Goal: Task Accomplishment & Management: Manage account settings

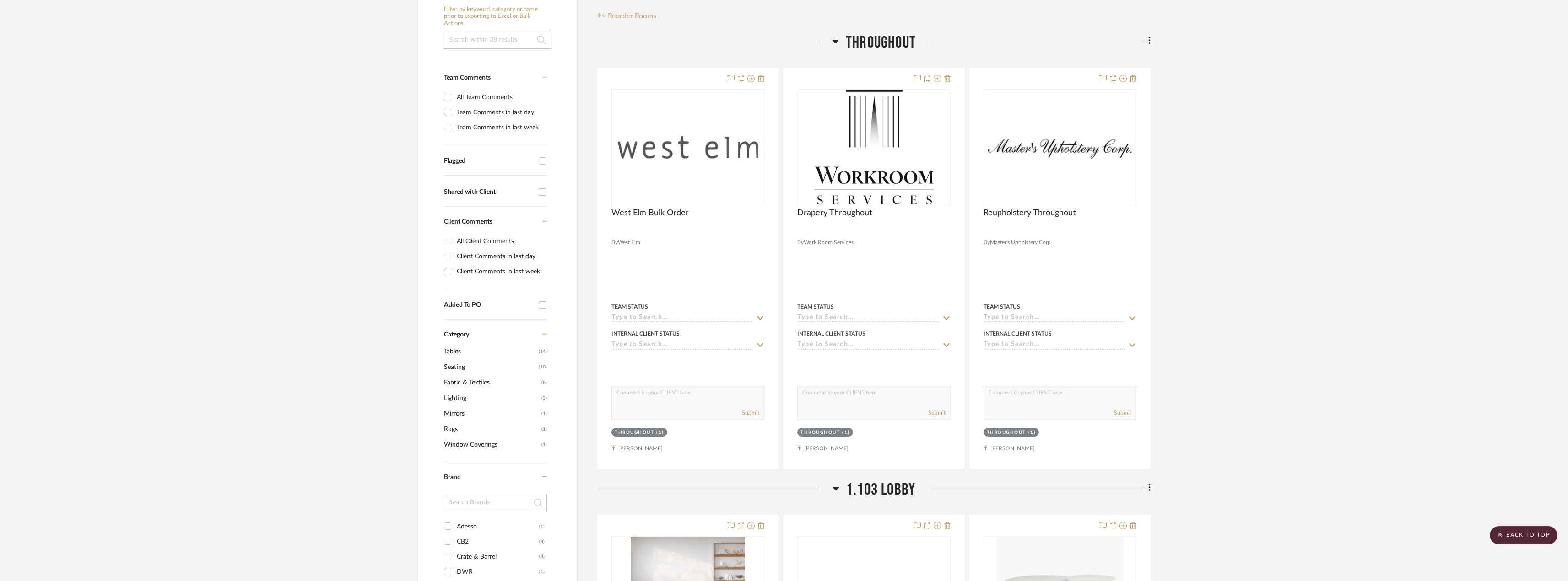
scroll to position [183, 0]
click at [854, 153] on img "0" at bounding box center [874, 146] width 120 height 114
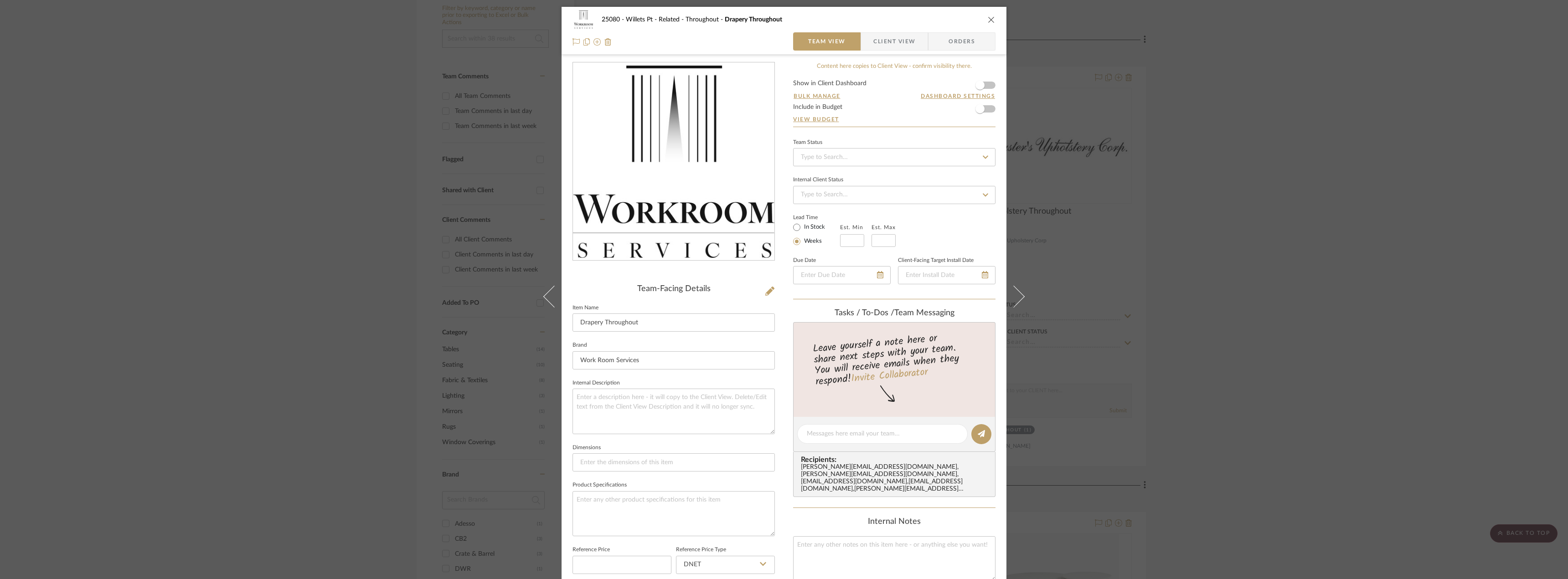
scroll to position [268, 0]
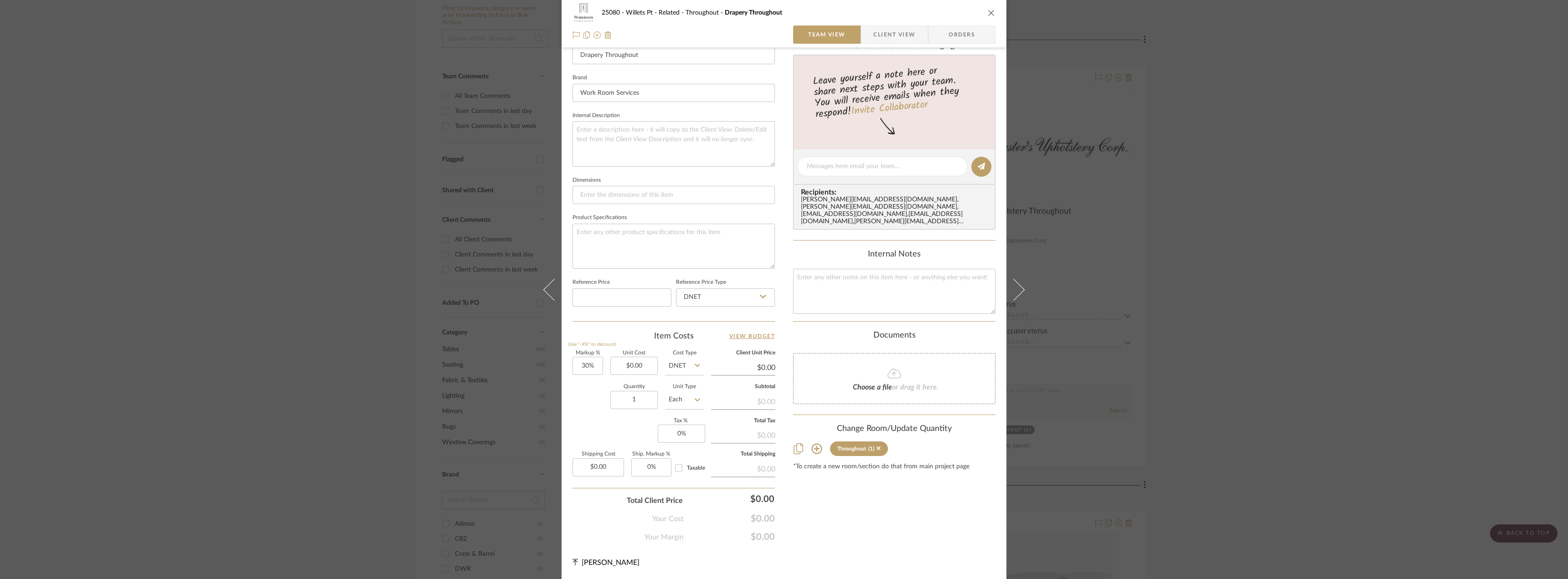
click at [883, 37] on span "Client View" at bounding box center [894, 34] width 42 height 18
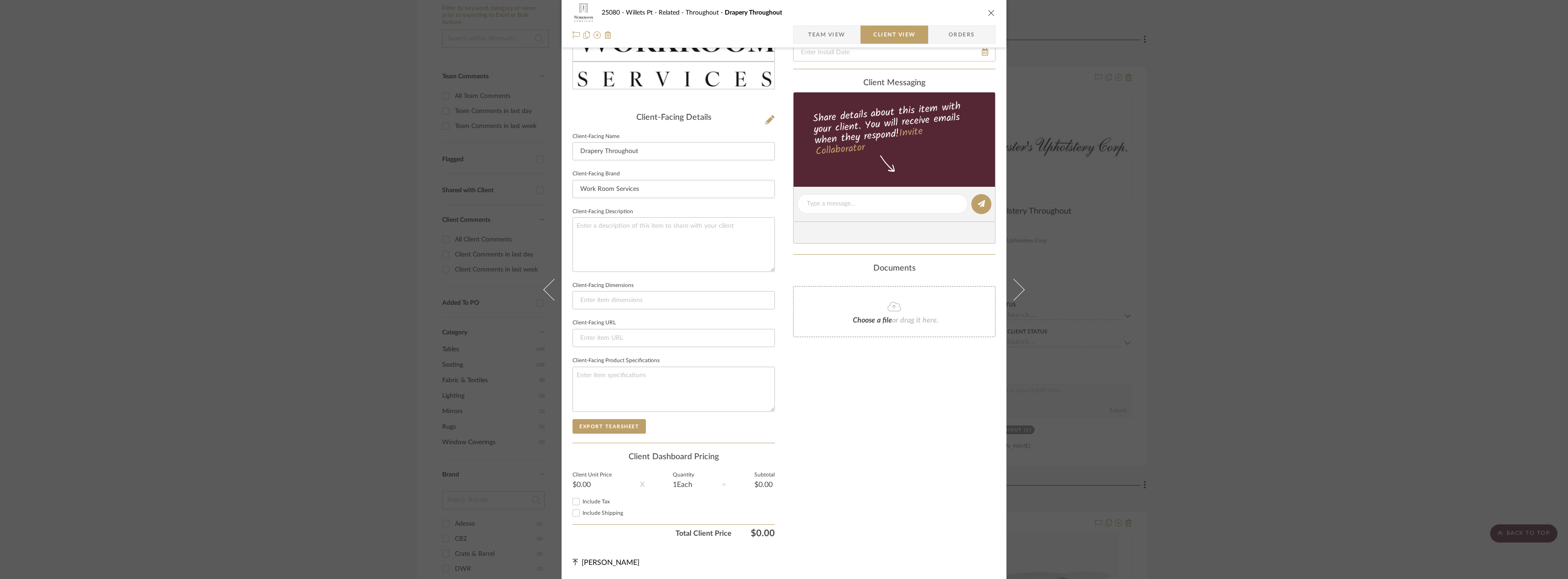
click at [834, 33] on span "Team View" at bounding box center [827, 34] width 37 height 18
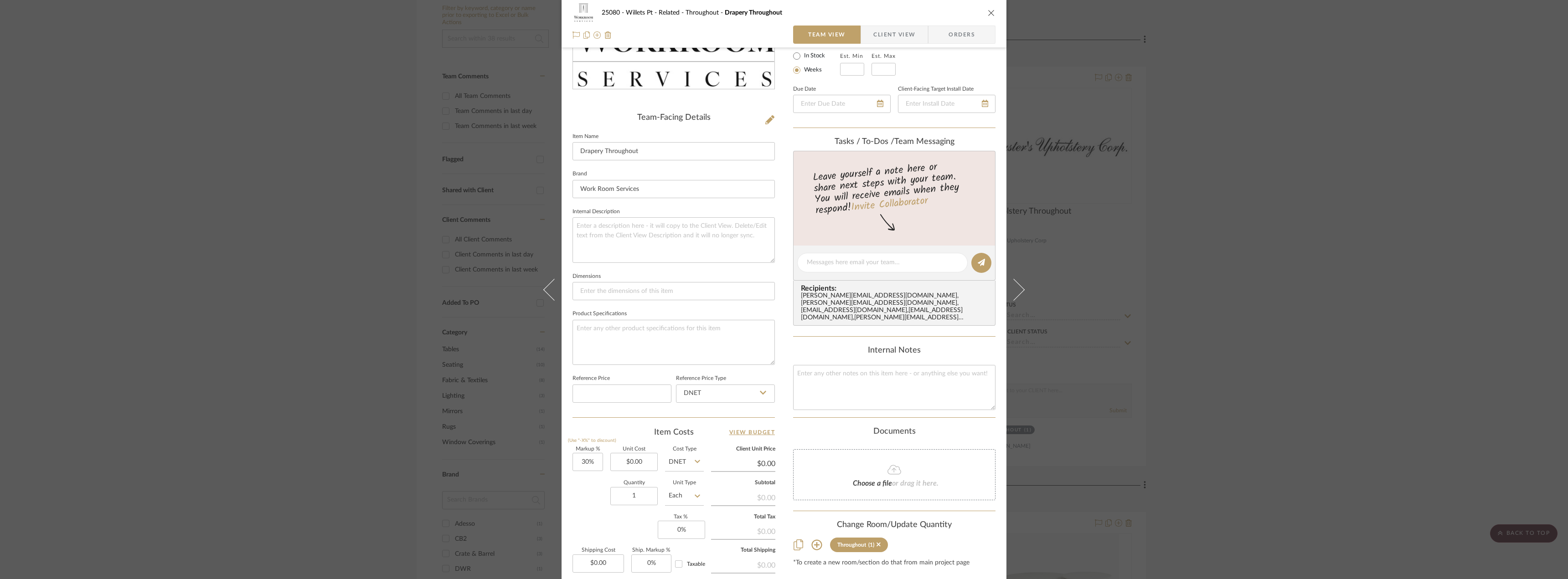
click at [1308, 186] on div "25080 - Willets Pt - Related Throughout Drapery Throughout Team View Client Vie…" at bounding box center [784, 289] width 1568 height 579
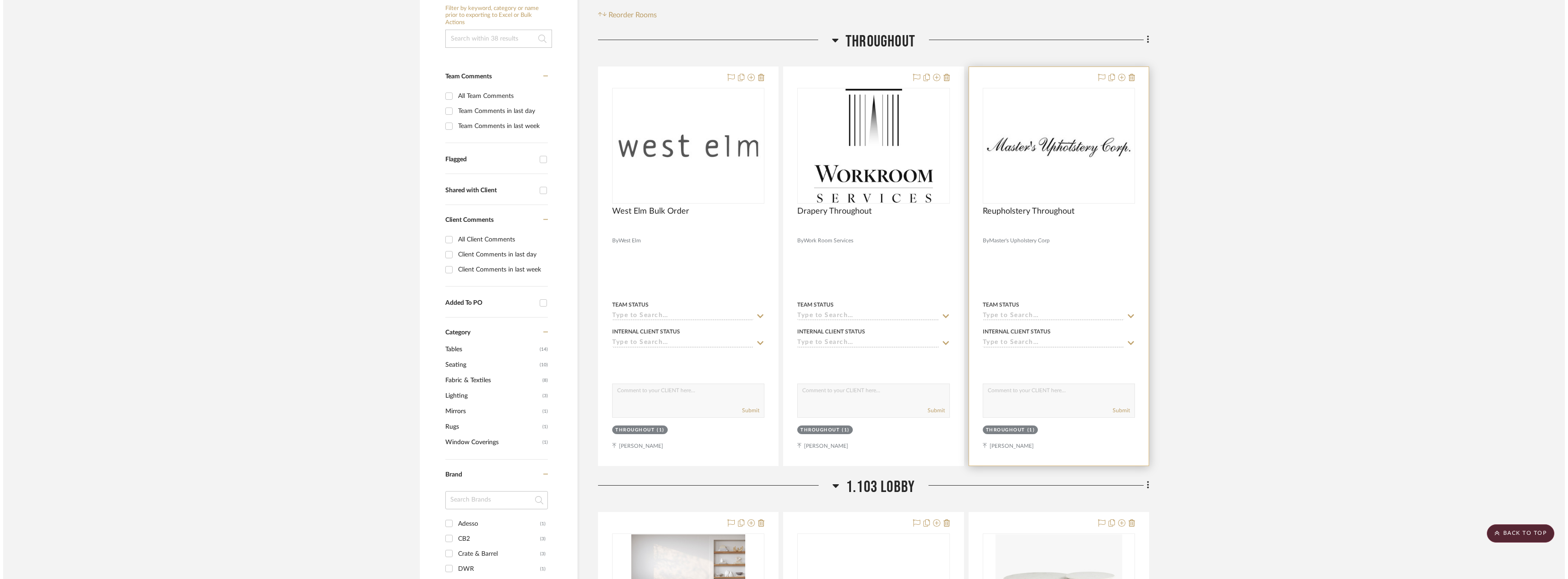
scroll to position [0, 0]
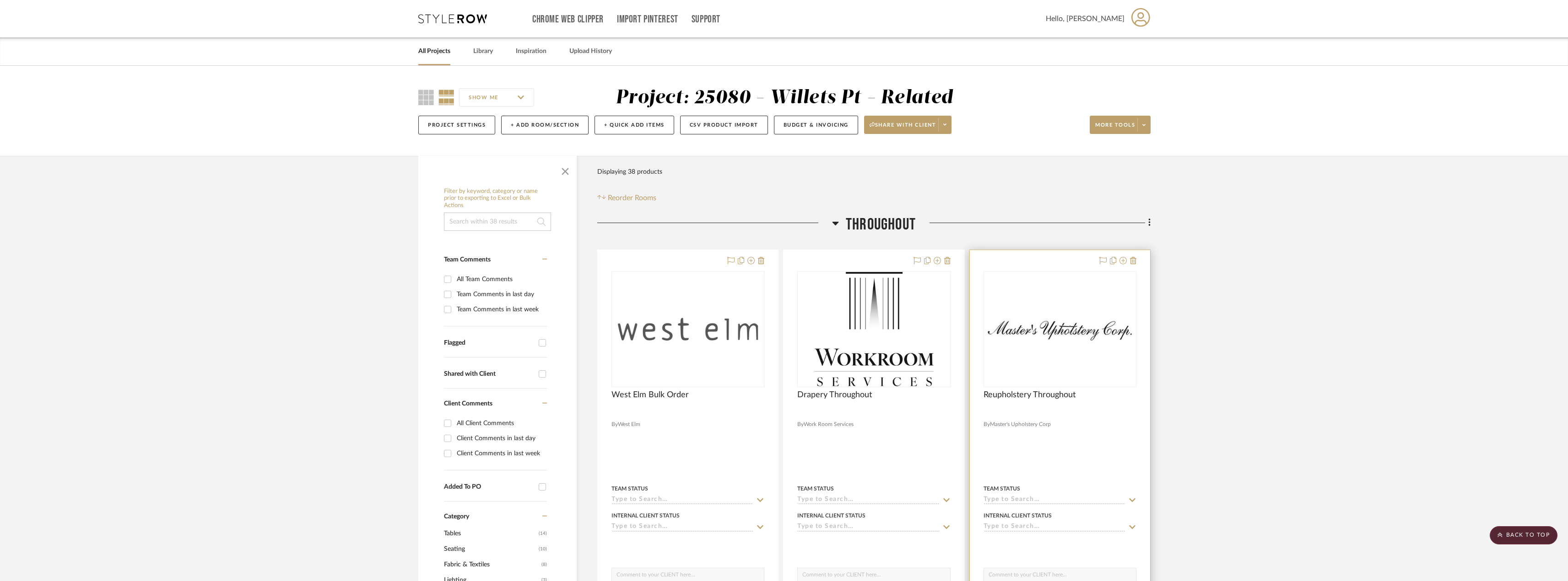
click at [1075, 344] on div "0" at bounding box center [1060, 329] width 152 height 115
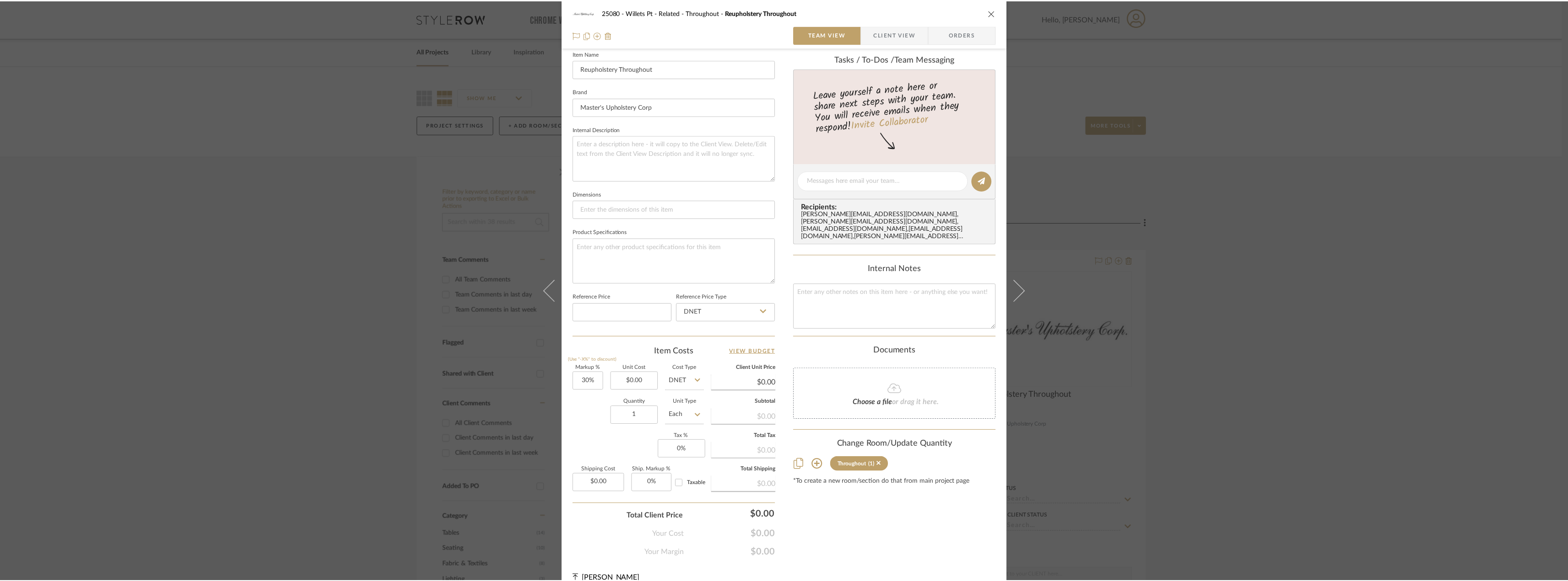
scroll to position [269, 0]
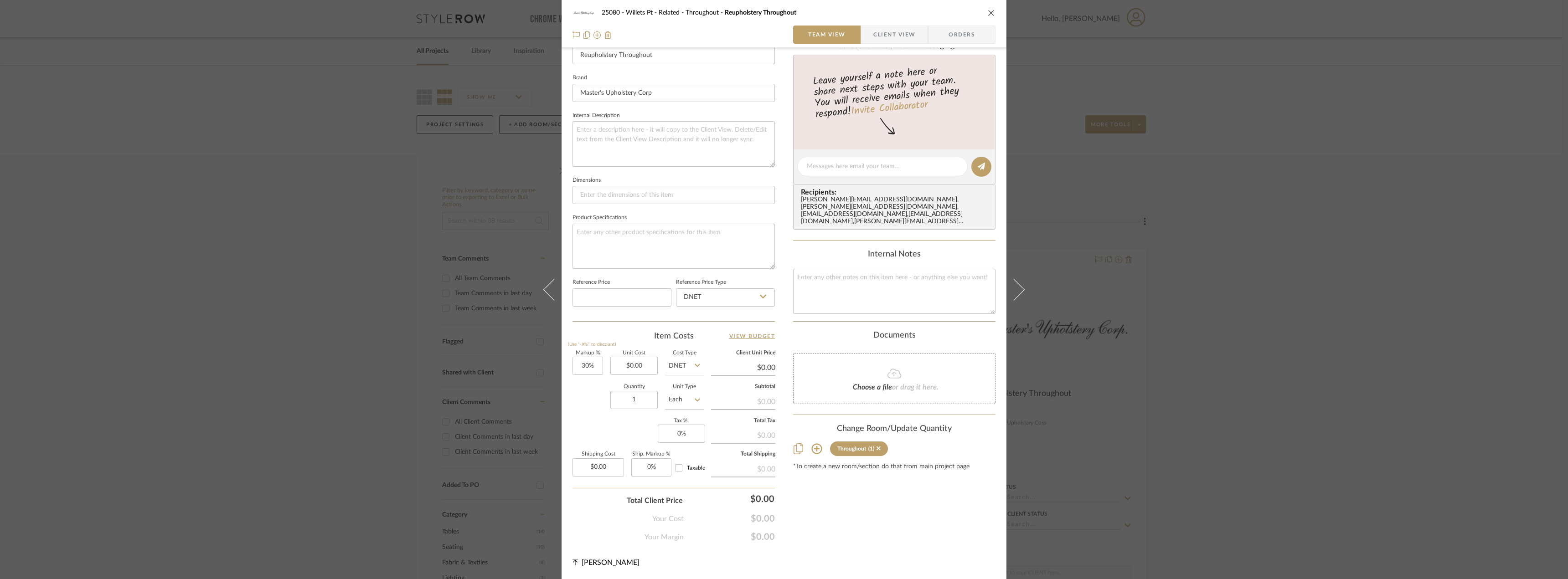
click at [1189, 243] on div "25080 - Willets Pt - Related Throughout Reupholstery Throughout Team View Clien…" at bounding box center [784, 289] width 1568 height 579
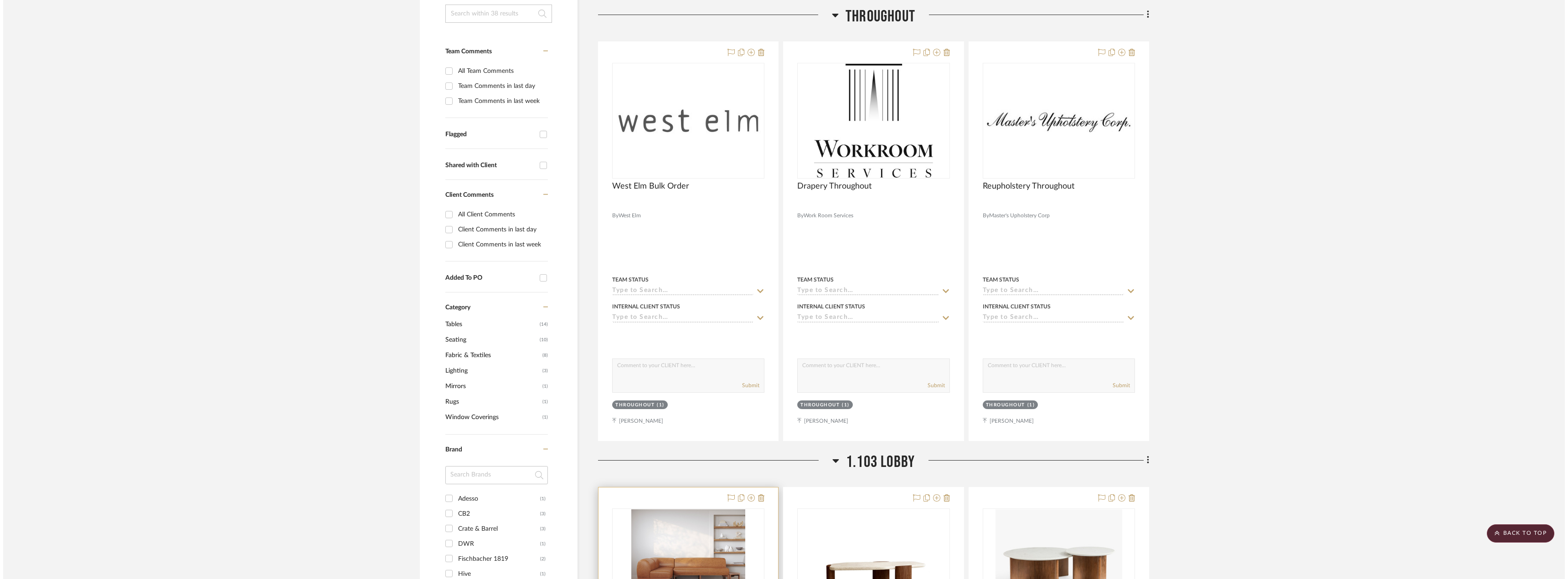
scroll to position [0, 0]
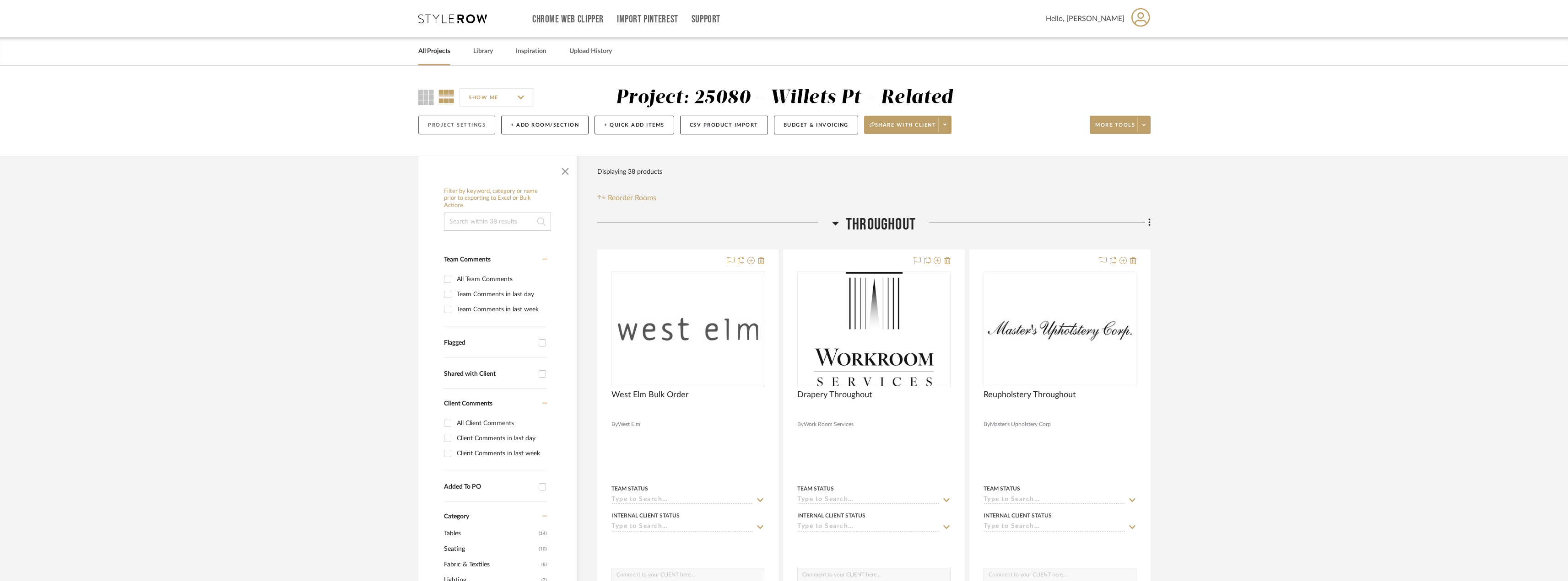
click at [471, 122] on button "Project Settings" at bounding box center [456, 124] width 77 height 19
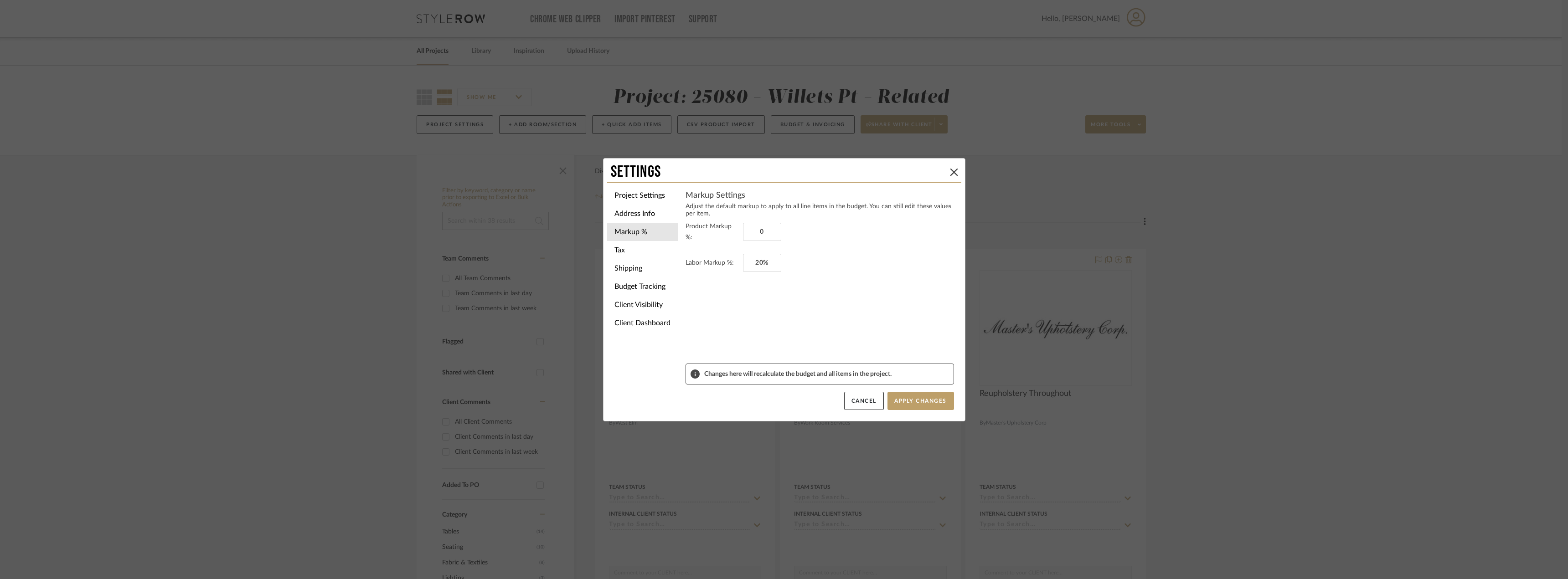
type input "0%"
click at [795, 257] on fieldset "Labor Markup %: 20%" at bounding box center [820, 263] width 269 height 18
click at [760, 264] on input "20" at bounding box center [762, 263] width 39 height 18
type input "0%"
click at [841, 264] on fieldset "Labor Markup %: 0%" at bounding box center [820, 263] width 269 height 18
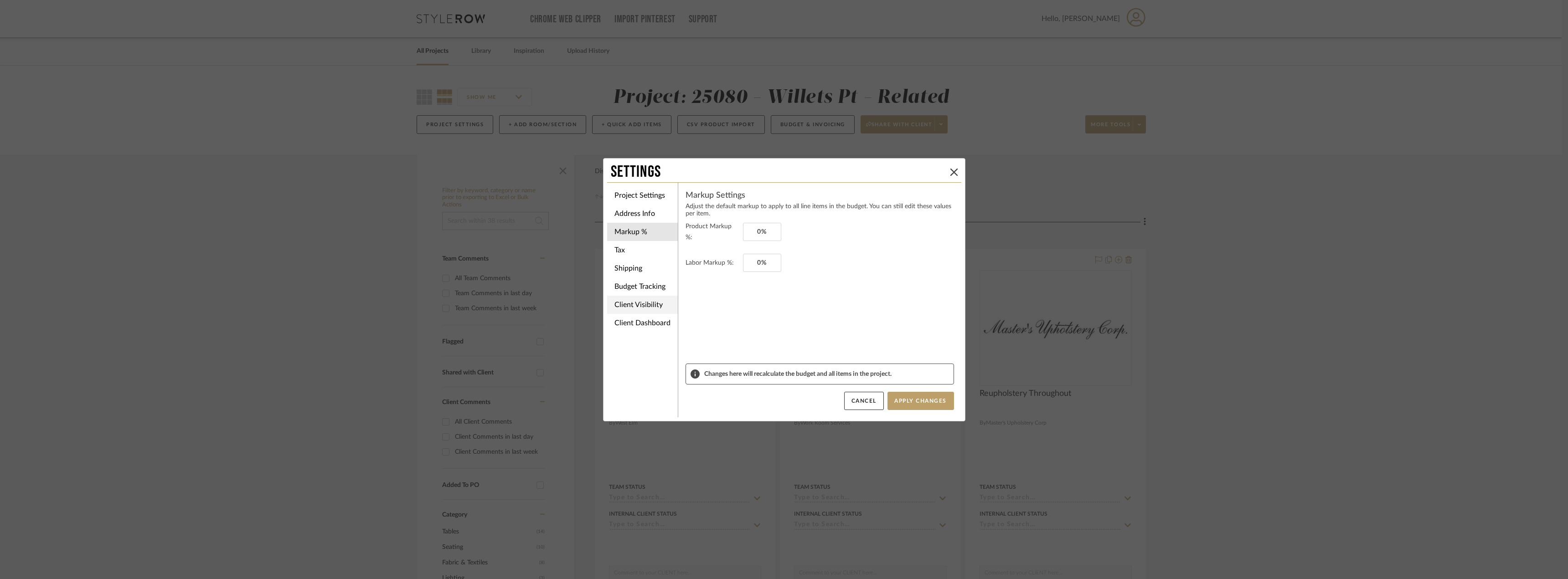
click at [631, 306] on li "Client Visibility" at bounding box center [642, 305] width 71 height 18
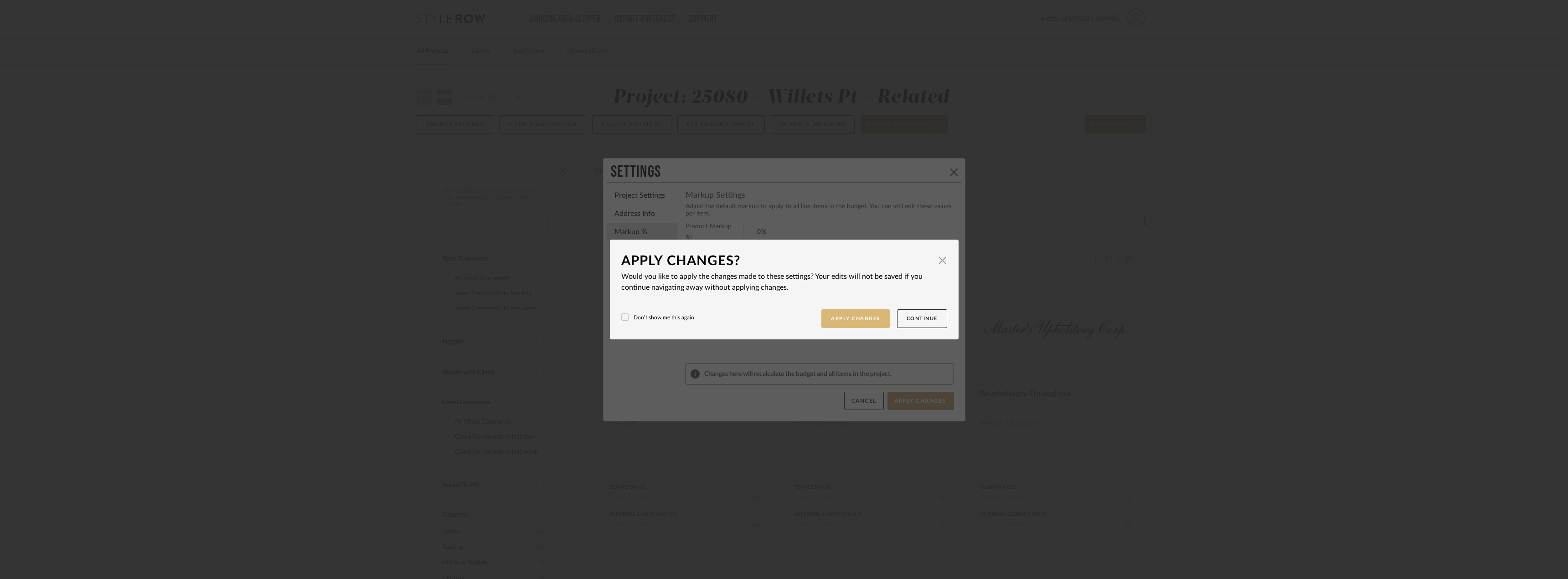
click at [873, 320] on button "Apply Changes" at bounding box center [855, 318] width 68 height 19
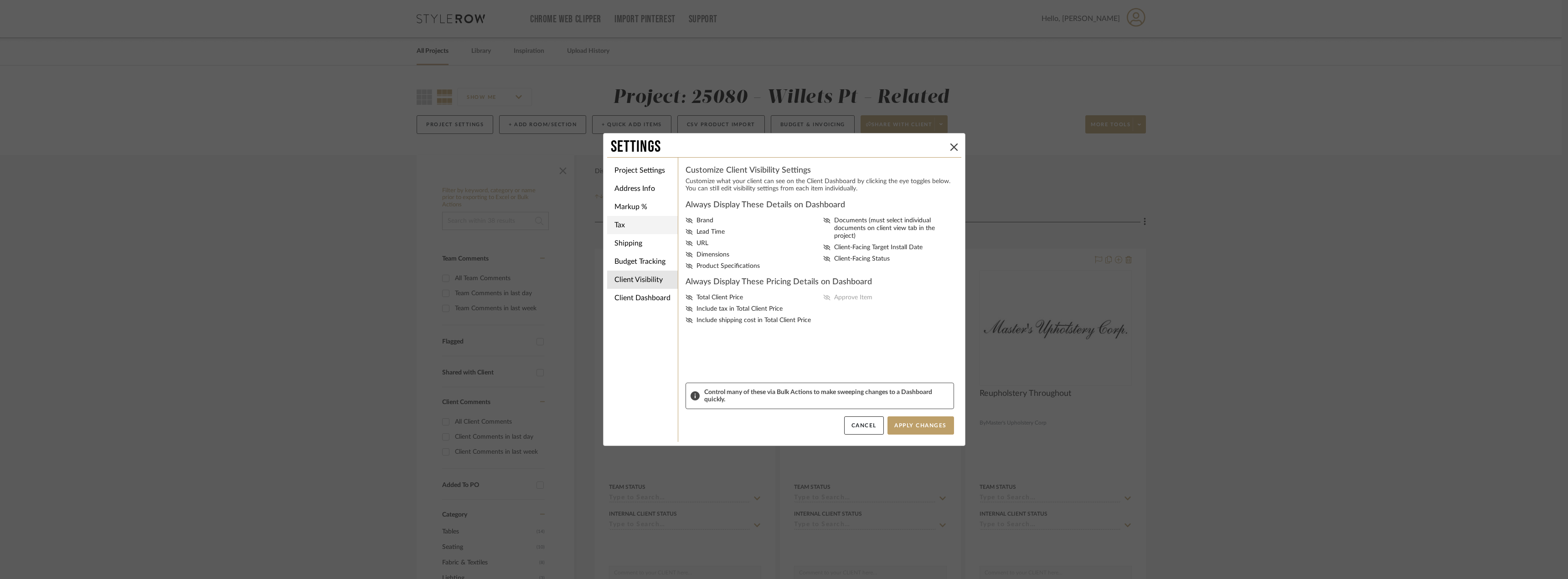
click at [622, 226] on li "Tax" at bounding box center [642, 225] width 71 height 18
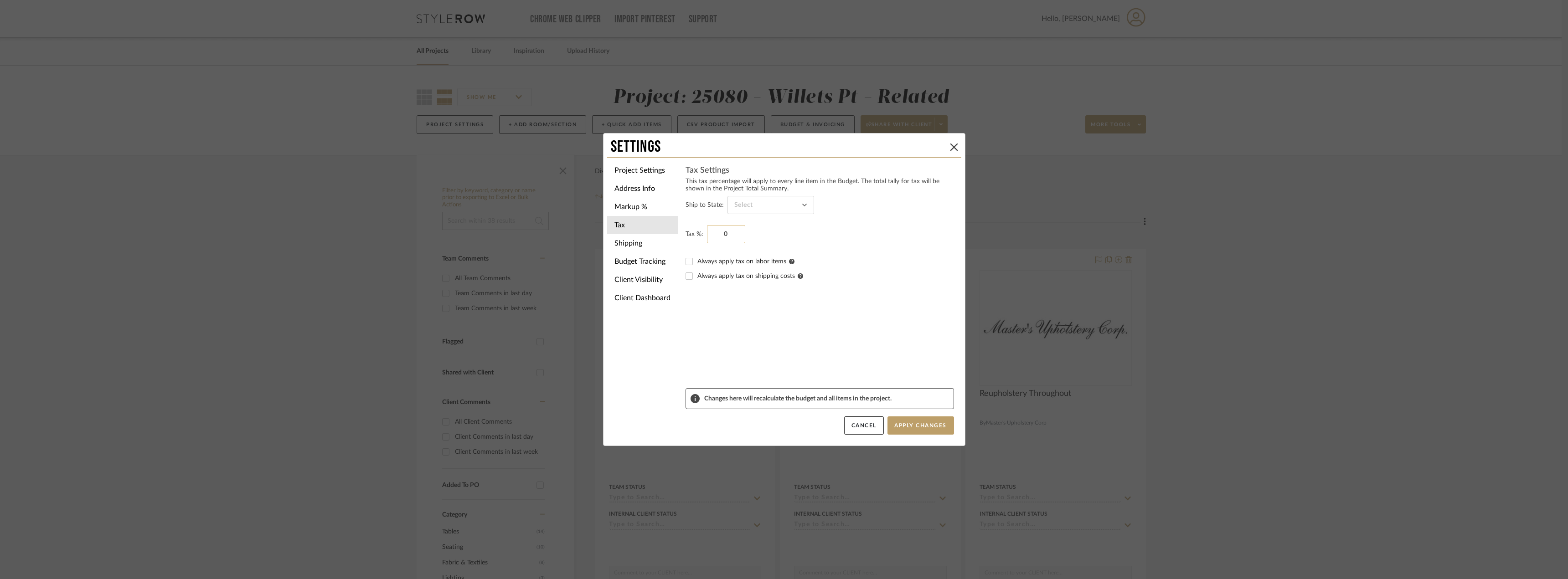
click at [723, 233] on input "0" at bounding box center [726, 234] width 39 height 18
type input "8"
click at [746, 303] on form "Ship to State: Tax %: Always apply tax on labor items Always apply tax on shipp…" at bounding box center [820, 292] width 269 height 192
click at [751, 309] on form "Ship to State: Tax %: Always apply tax on labor items Always apply tax on shipp…" at bounding box center [820, 292] width 269 height 192
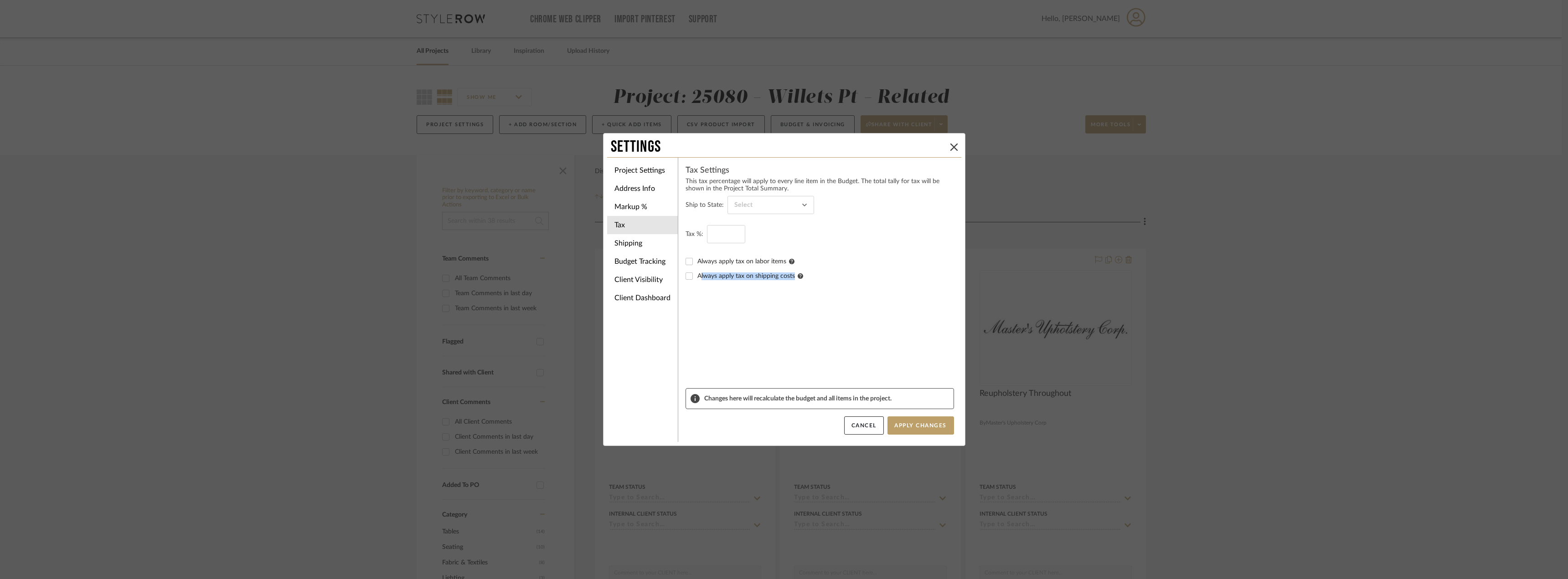
click at [751, 309] on form "Ship to State: Tax %: Always apply tax on labor items Always apply tax on shipp…" at bounding box center [820, 292] width 269 height 192
click at [780, 203] on input at bounding box center [771, 205] width 87 height 18
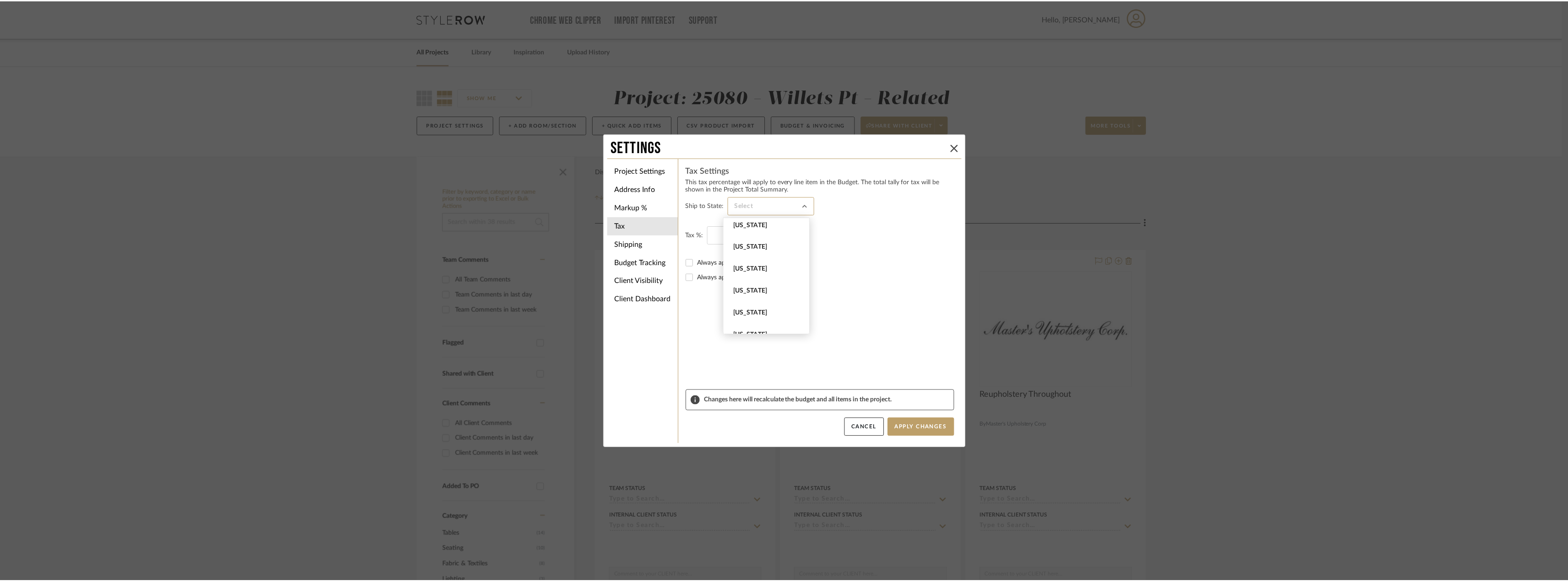
scroll to position [640, 0]
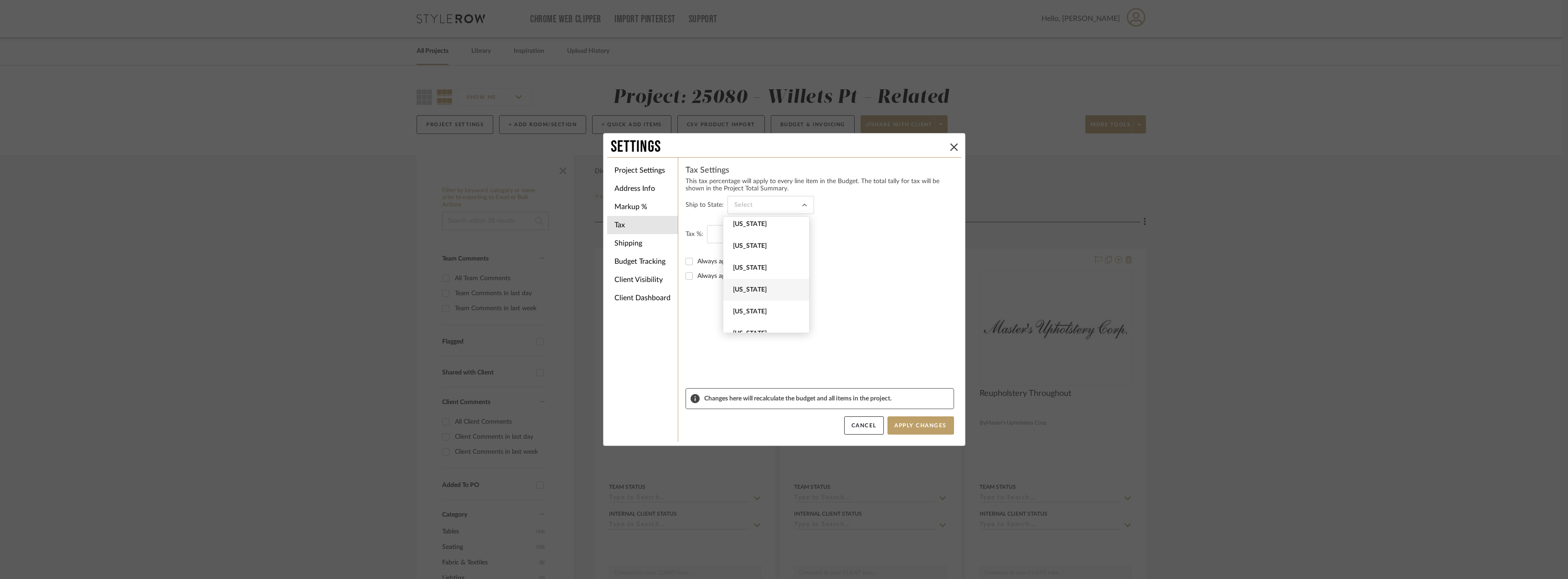
click at [765, 288] on span "New York" at bounding box center [767, 290] width 69 height 8
type input "New York"
click at [850, 276] on label "Always apply tax on shipping costs" at bounding box center [826, 276] width 257 height 8
click at [697, 276] on input "Always apply tax on shipping costs" at bounding box center [689, 276] width 14 height 14
checkbox input "true"
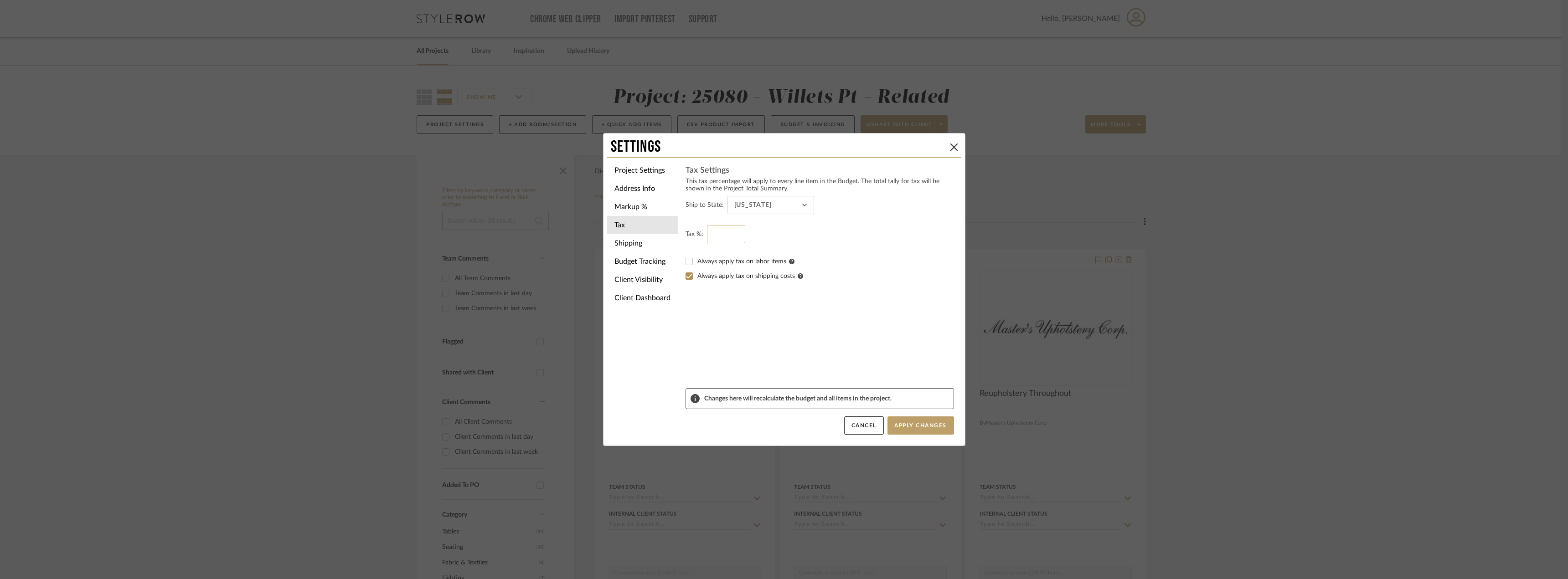
click at [728, 231] on input at bounding box center [726, 234] width 39 height 18
click at [755, 382] on form "Ship to State: New York Tax %: Always apply tax on labor items Always apply tax…" at bounding box center [820, 292] width 269 height 192
click at [709, 233] on input at bounding box center [726, 234] width 39 height 18
type input "0%"
click at [725, 302] on form "Ship to State: New York Tax %: 0% Always apply tax on labor items Always apply …" at bounding box center [820, 292] width 269 height 192
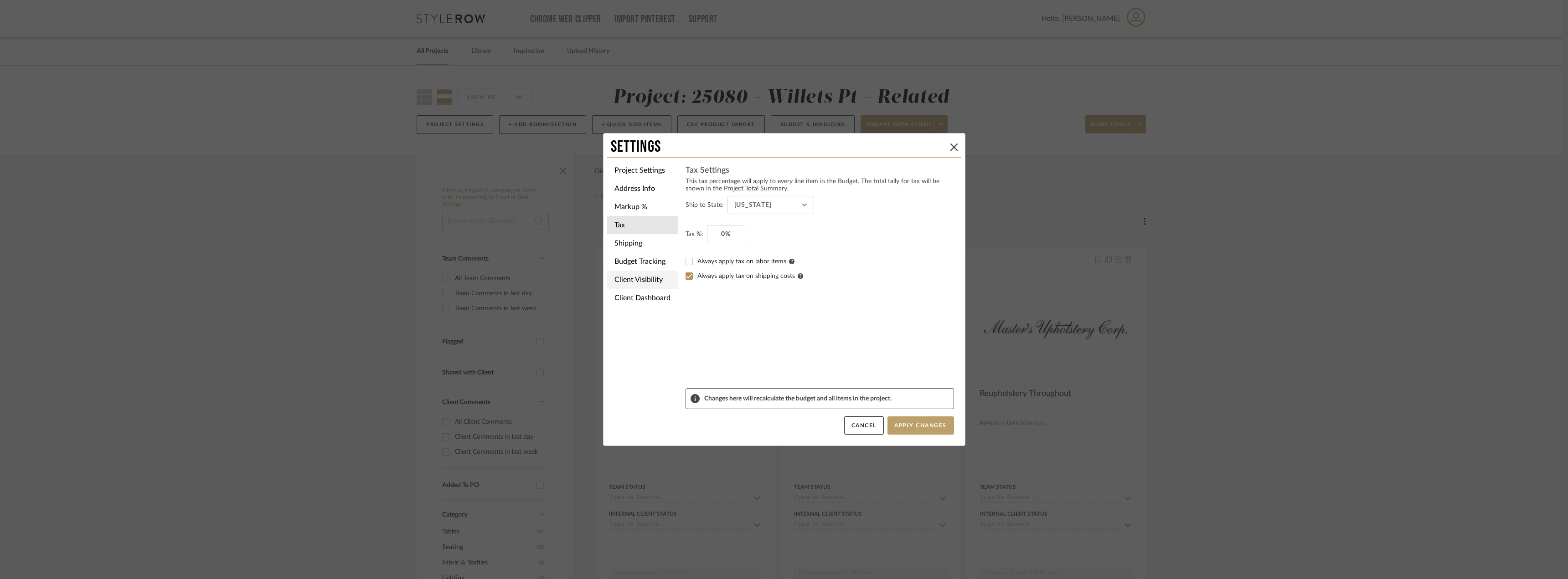
click at [644, 273] on li "Client Visibility" at bounding box center [642, 280] width 71 height 18
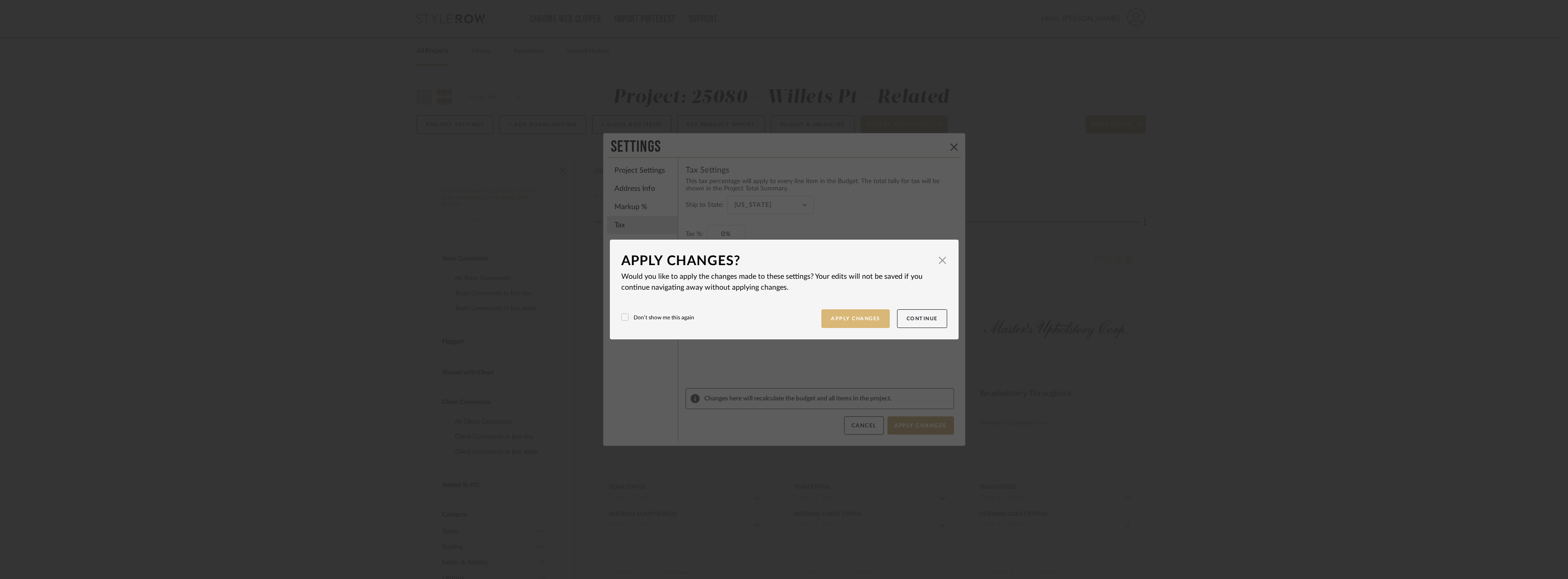
click at [859, 319] on button "Apply Changes" at bounding box center [855, 318] width 68 height 19
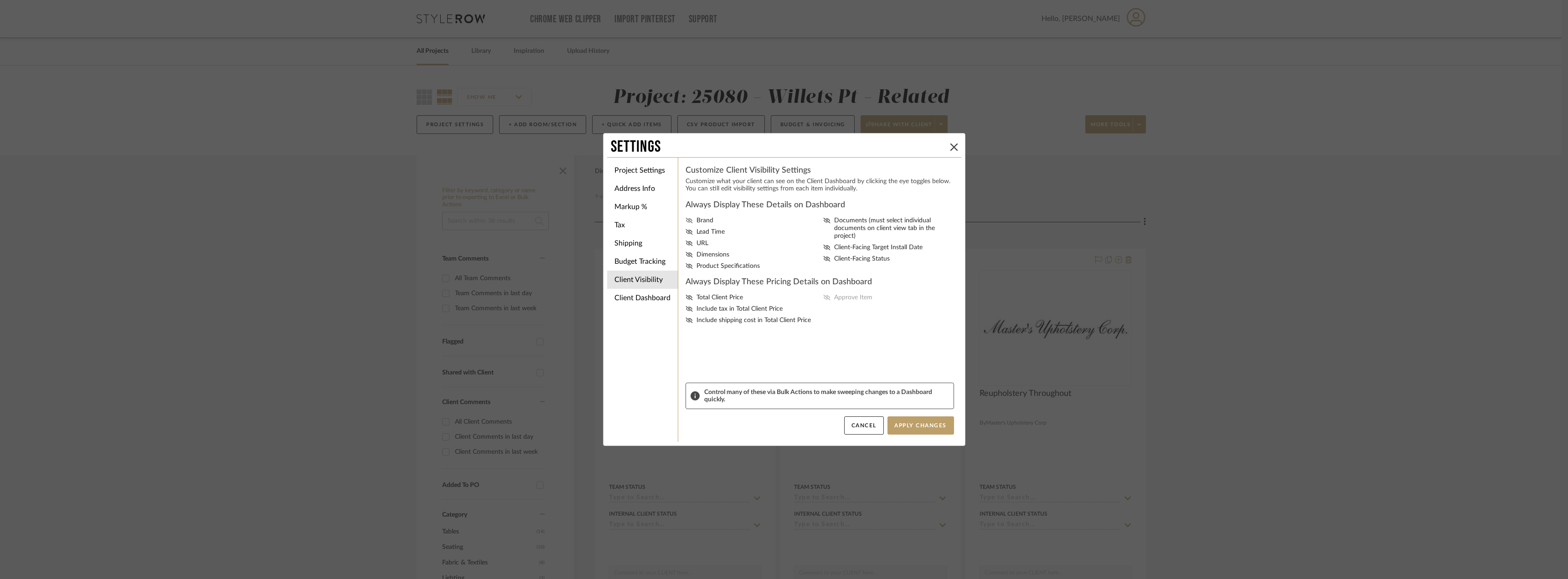
click at [698, 222] on span "Brand" at bounding box center [705, 220] width 17 height 8
click at [0, 0] on input "Brand" at bounding box center [0, 0] width 0 height 0
click at [697, 231] on span "Lead Time" at bounding box center [711, 232] width 28 height 8
click at [0, 0] on input "Lead Time" at bounding box center [0, 0] width 0 height 0
click at [697, 241] on span "URL" at bounding box center [702, 243] width 12 height 8
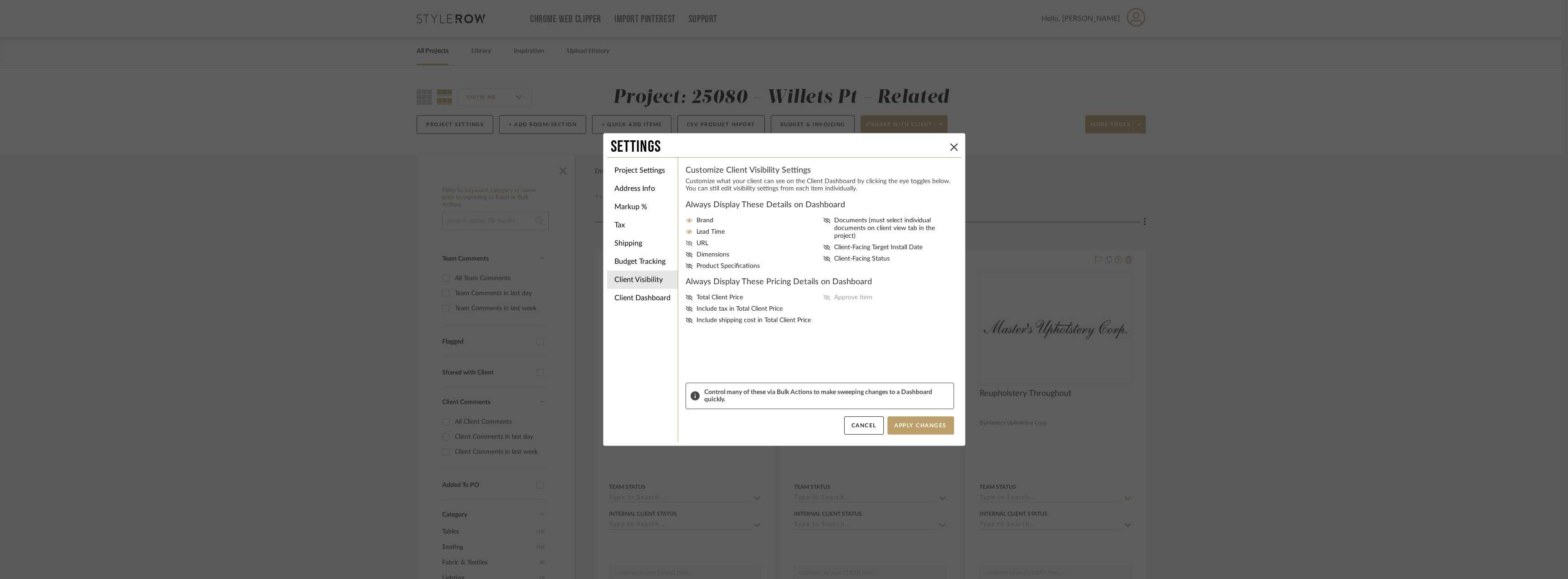
click at [0, 0] on input "URL" at bounding box center [0, 0] width 0 height 0
click at [697, 251] on span "Dimensions" at bounding box center [713, 255] width 33 height 8
click at [0, 0] on input "Dimensions" at bounding box center [0, 0] width 0 height 0
click at [697, 262] on div "Brand Lead Time URL Dimensions Product Specifications Documents (must select in…" at bounding box center [820, 243] width 269 height 53
click at [829, 223] on label "Documents (must select individual documents on client view tab in the project)" at bounding box center [890, 229] width 134 height 23
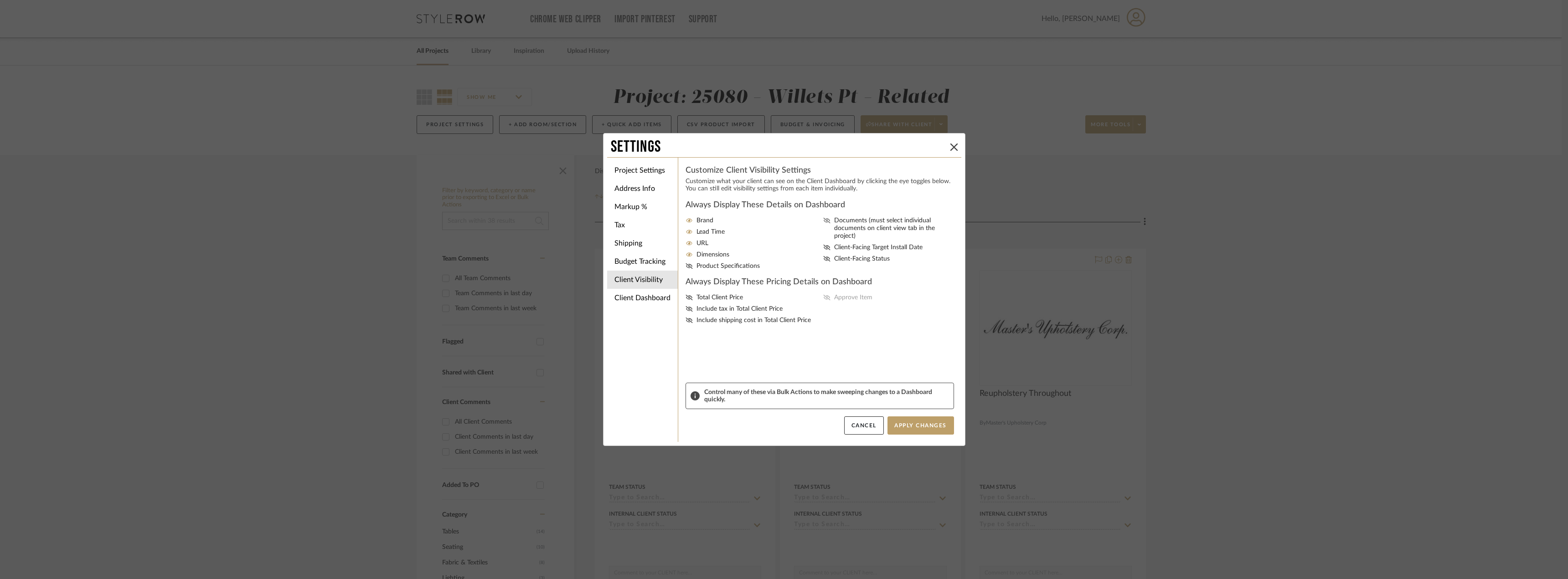
click at [0, 0] on input "Documents (must select individual documents on client view tab in the project)" at bounding box center [0, 0] width 0 height 0
click at [824, 244] on fa-icon at bounding box center [827, 247] width 8 height 8
click at [0, 0] on input "Client-Facing Target Install Date" at bounding box center [0, 0] width 0 height 0
click at [825, 256] on icon at bounding box center [827, 259] width 8 height 6
click at [0, 0] on input "Client-Facing Status" at bounding box center [0, 0] width 0 height 0
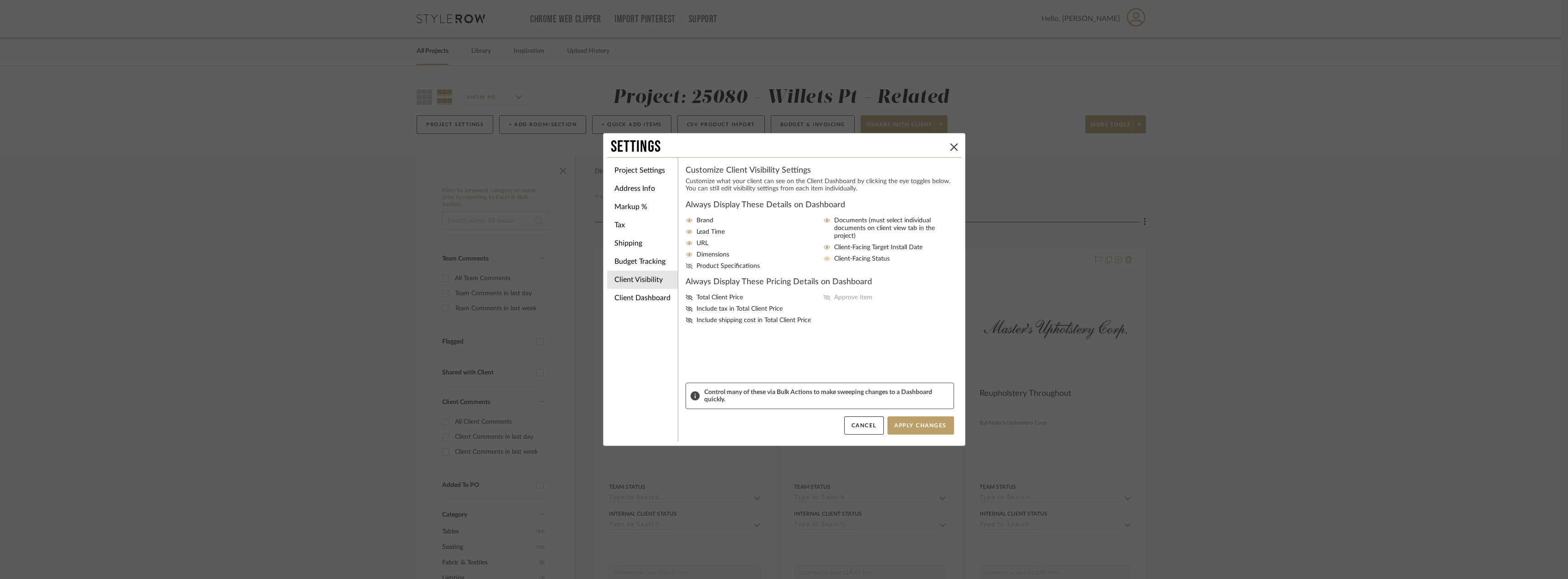
click at [686, 265] on icon at bounding box center [689, 266] width 8 height 6
click at [0, 0] on input "Product Specifications" at bounding box center [0, 0] width 0 height 0
drag, startPoint x: 714, startPoint y: 299, endPoint x: 720, endPoint y: 315, distance: 17.1
click at [714, 299] on span "Total Client Price" at bounding box center [720, 297] width 47 height 8
click at [0, 0] on input "Total Client Price" at bounding box center [0, 0] width 0 height 0
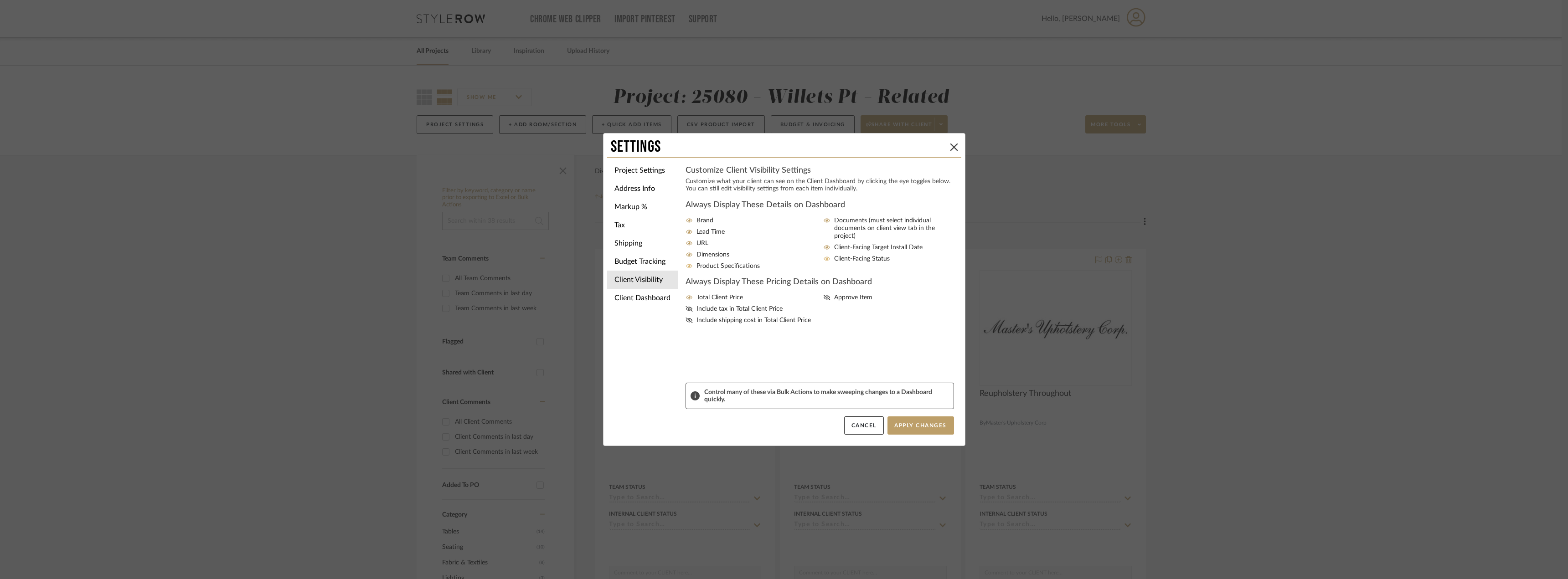
click at [724, 309] on span "Include tax in Total Client Price" at bounding box center [740, 309] width 86 height 8
click at [0, 0] on input "Include tax in Total Client Price" at bounding box center [0, 0] width 0 height 0
click at [729, 317] on span "Include shipping cost in Total Client Price" at bounding box center [754, 320] width 114 height 8
click at [0, 0] on input "Include shipping cost in Total Client Price" at bounding box center [0, 0] width 0 height 0
click at [851, 299] on span "Approve Item" at bounding box center [853, 297] width 39 height 8
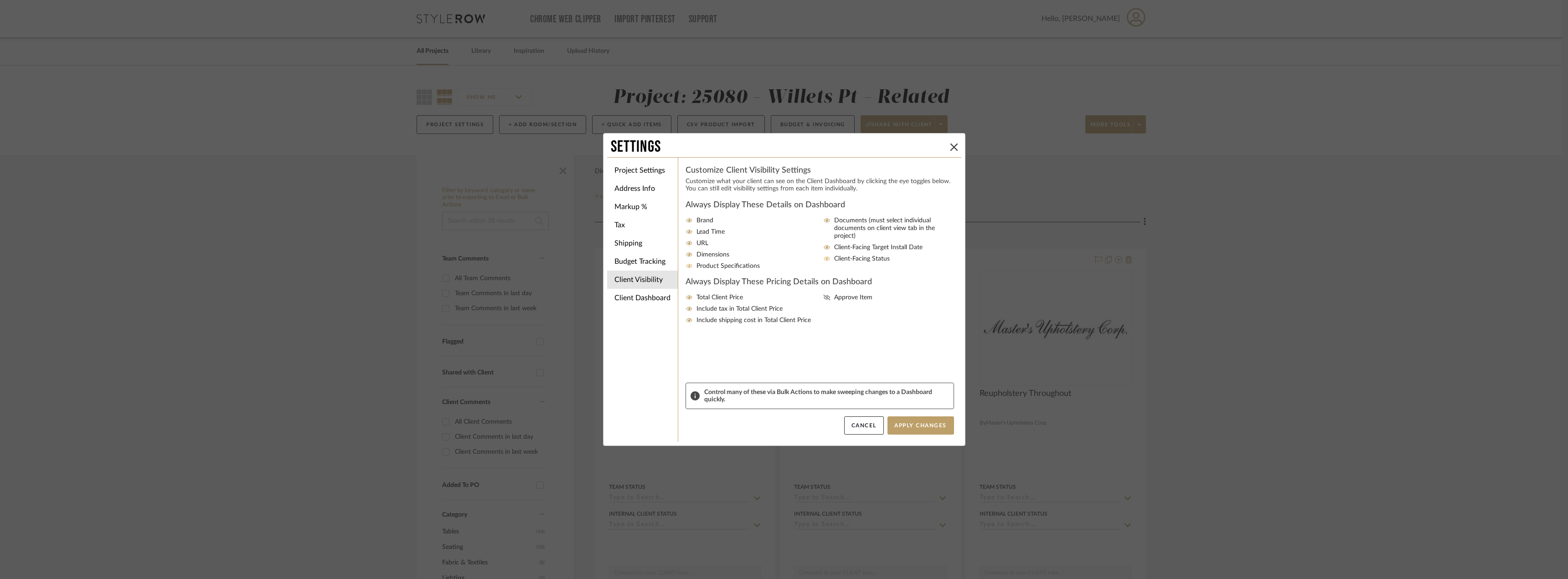
click at [0, 0] on input "Approve Item" at bounding box center [0, 0] width 0 height 0
click at [937, 424] on button "Apply Changes" at bounding box center [921, 425] width 67 height 18
click at [1235, 286] on div "Settings Project Settings Address Info Markup % Tax Shipping Budget Tracking Cl…" at bounding box center [784, 289] width 1568 height 579
